Goal: Task Accomplishment & Management: Use online tool/utility

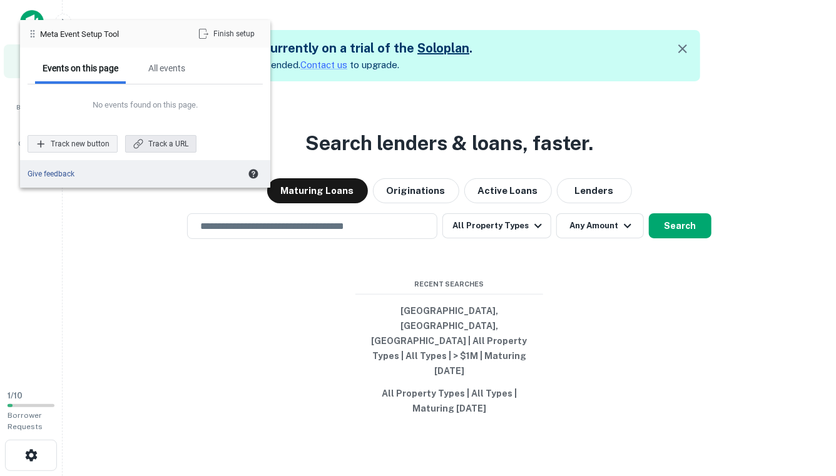
click at [146, 143] on div "Track a URL" at bounding box center [160, 144] width 71 height 18
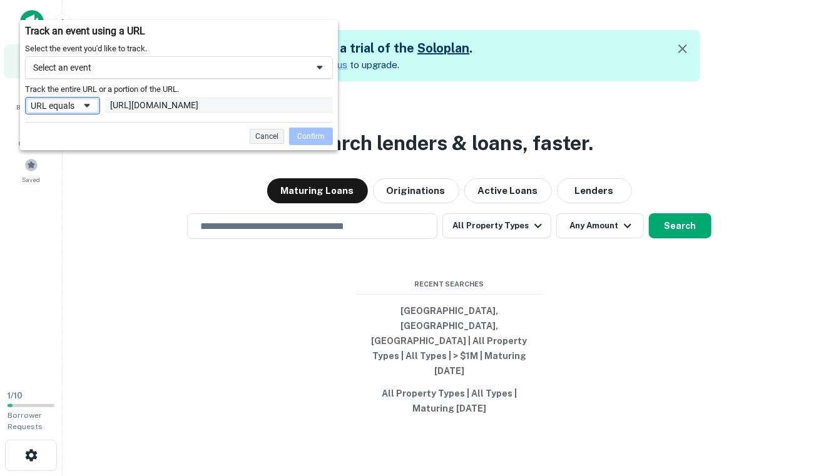
click at [76, 97] on div "URL equals" at bounding box center [62, 106] width 75 height 18
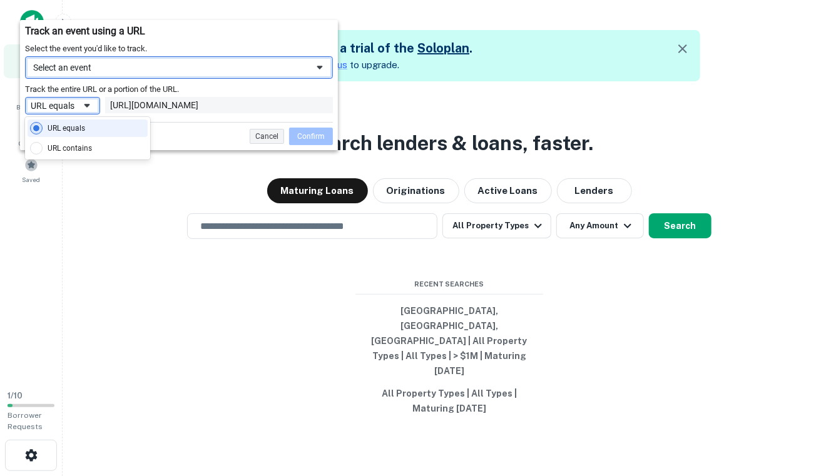
click at [77, 62] on div "Select an event" at bounding box center [170, 67] width 274 height 11
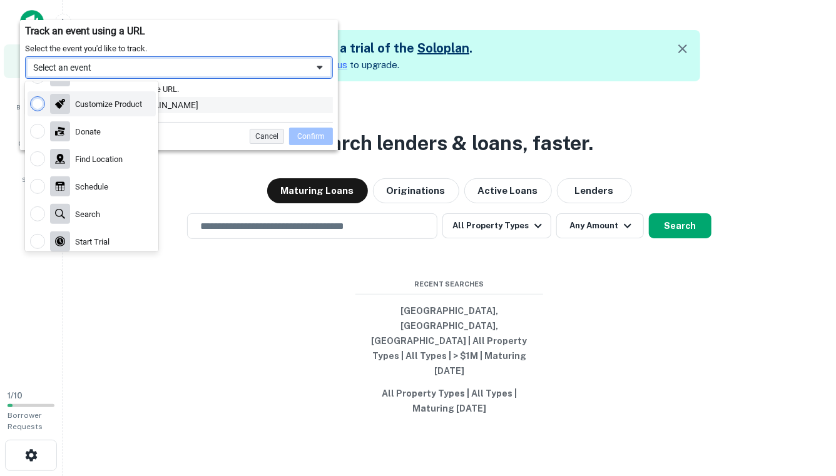
scroll to position [237, 0]
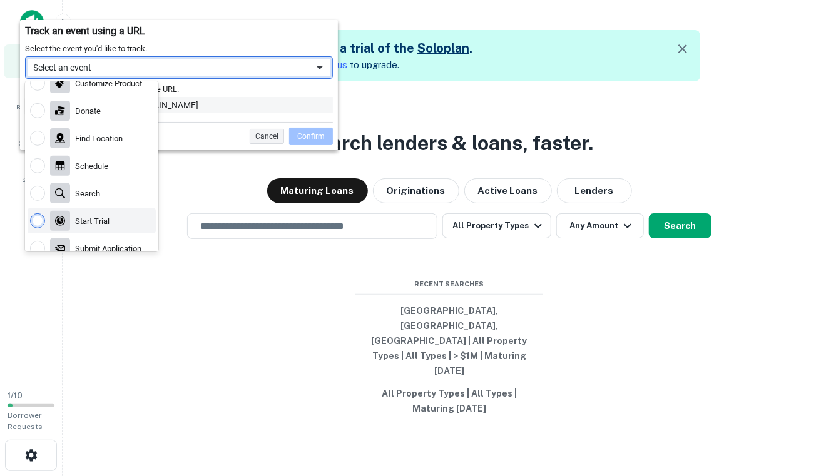
click at [109, 221] on div "Start Trial" at bounding box center [92, 221] width 34 height 11
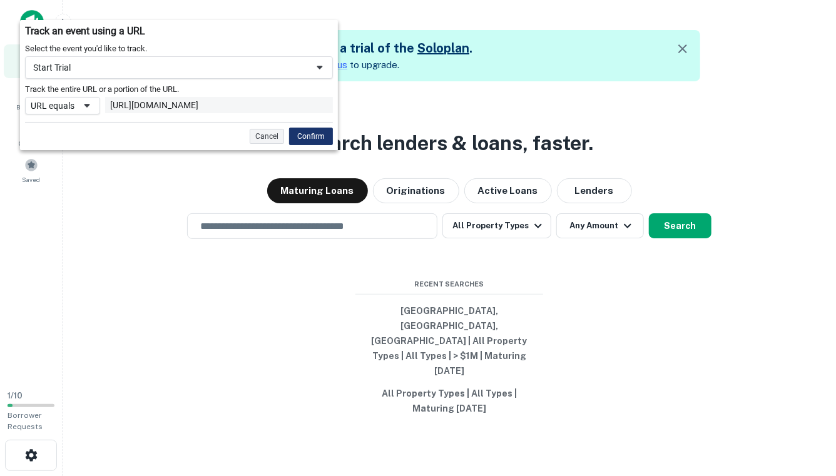
click at [307, 136] on div "Confirm" at bounding box center [311, 137] width 44 height 18
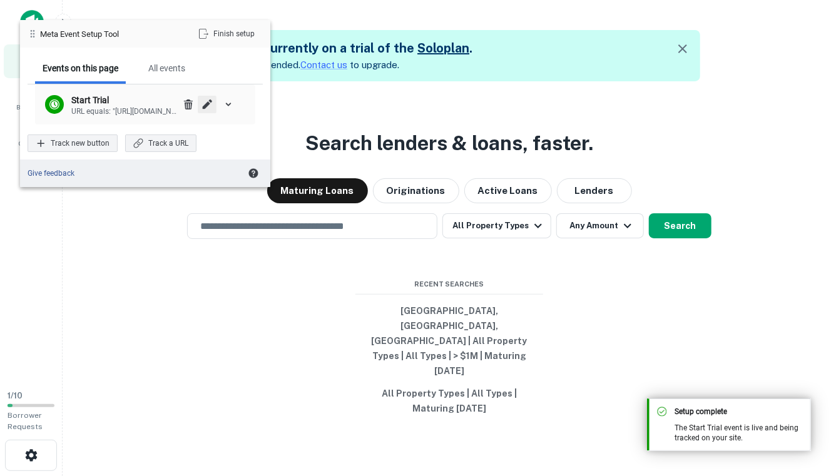
click at [203, 104] on span "Edit" at bounding box center [207, 104] width 10 height 10
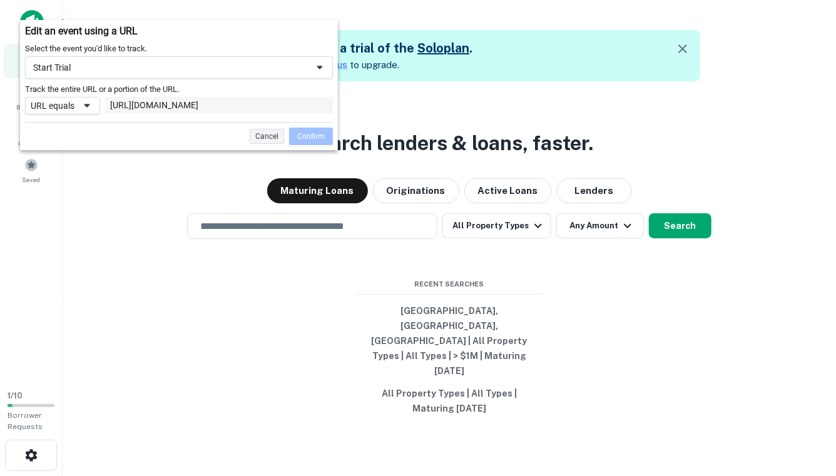
click at [91, 104] on span at bounding box center [87, 106] width 10 height 10
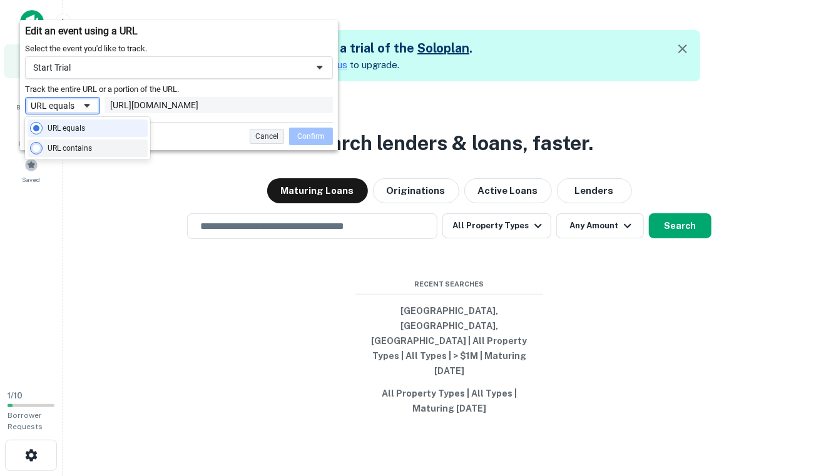
click at [89, 142] on div "URL contains" at bounding box center [88, 149] width 120 height 18
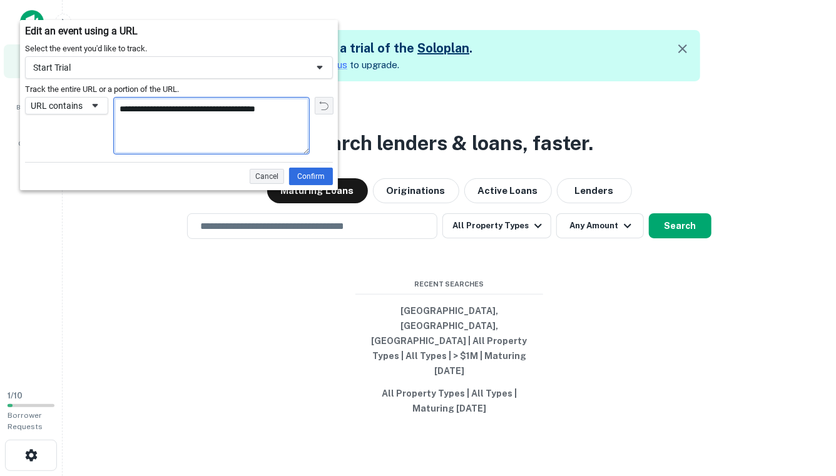
drag, startPoint x: 216, startPoint y: 108, endPoint x: 124, endPoint y: 111, distance: 92.1
click at [124, 111] on textarea "**********" at bounding box center [211, 126] width 195 height 56
click at [273, 180] on div "Cancel" at bounding box center [267, 176] width 34 height 15
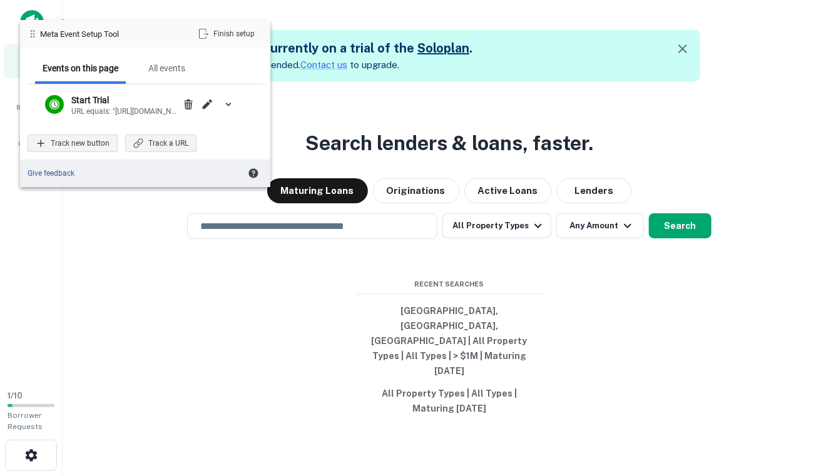
click at [312, 103] on div "Search lenders & loans, faster. Maturing Loans Originations Active Loans Lender…" at bounding box center [449, 319] width 753 height 476
click at [350, 129] on div "Search lenders & loans, faster. Maturing Loans Originations Active Loans Lender…" at bounding box center [449, 319] width 753 height 476
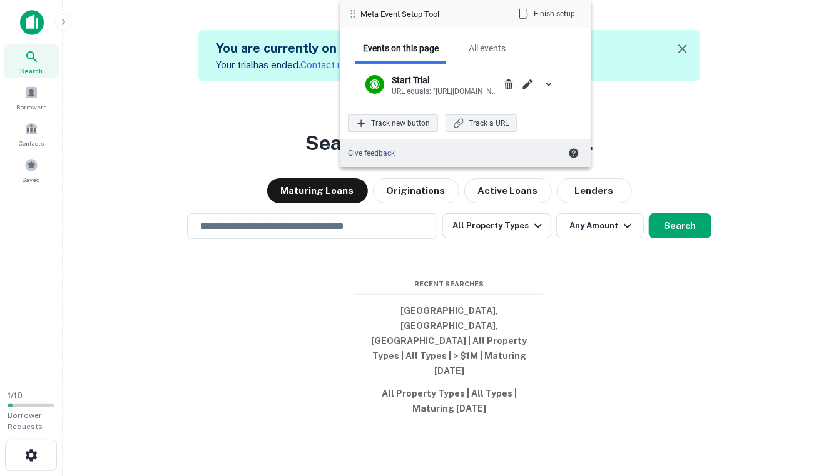
drag, startPoint x: 33, startPoint y: 36, endPoint x: 353, endPoint y: 0, distance: 322.3
click at [353, 0] on div "Meta Event Setup Tool Finish setup" at bounding box center [465, 14] width 250 height 28
